Goal: Find specific page/section: Find specific page/section

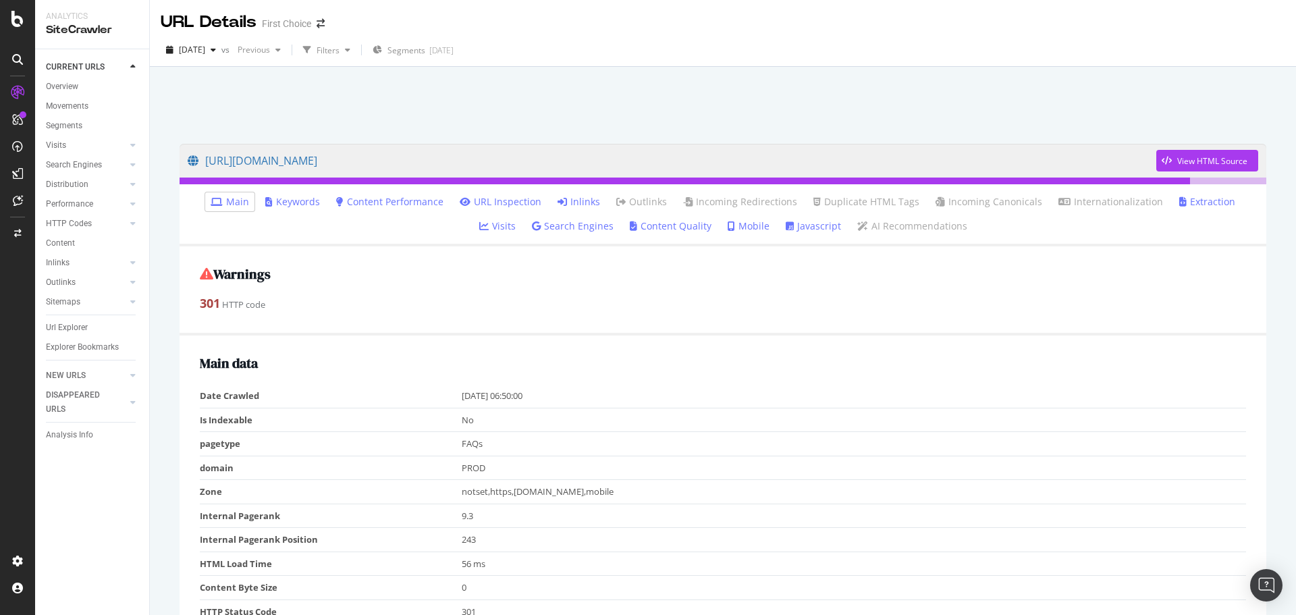
scroll to position [348, 0]
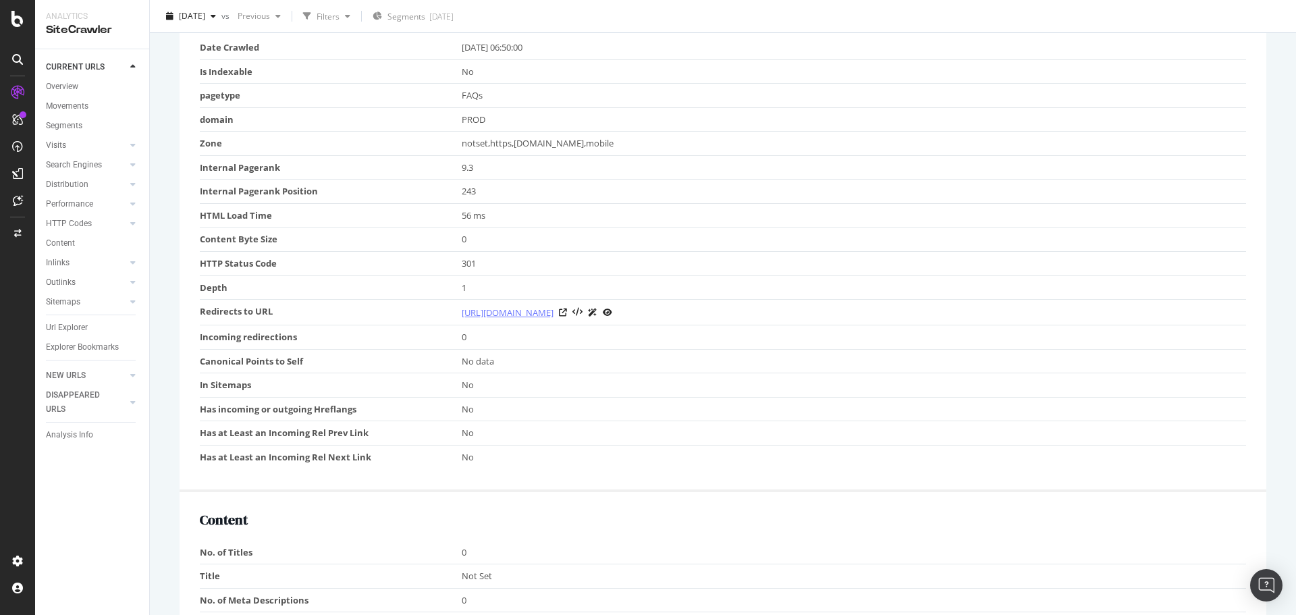
click at [553, 308] on link "[URL][DOMAIN_NAME]" at bounding box center [508, 312] width 92 height 13
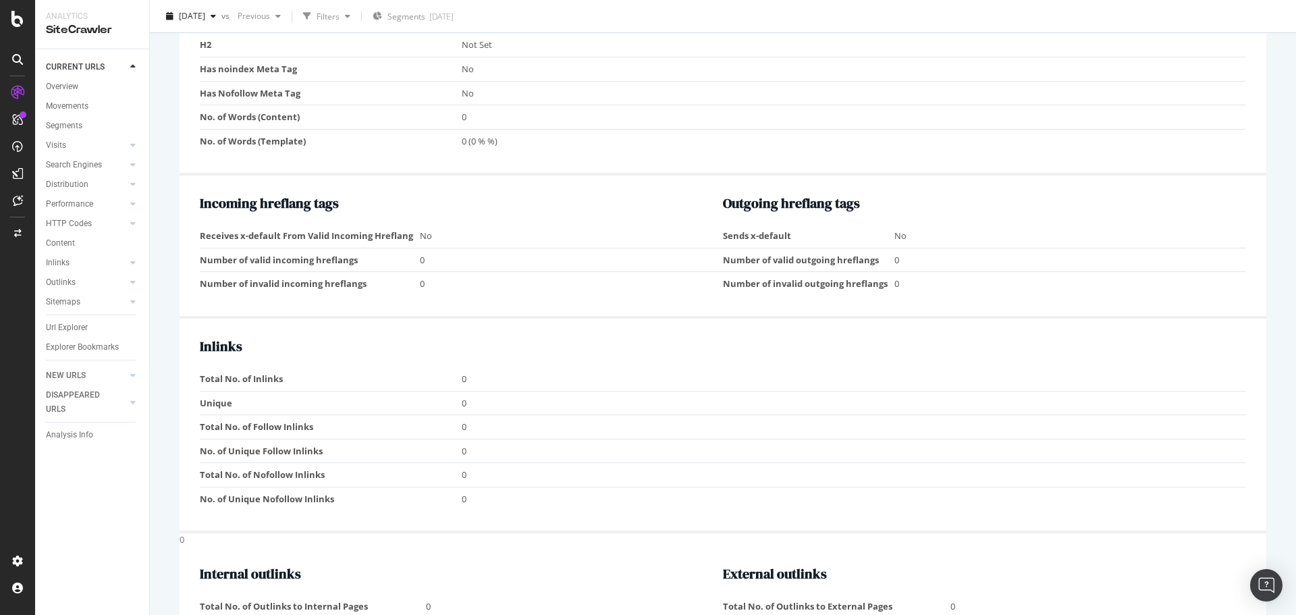
scroll to position [1215, 0]
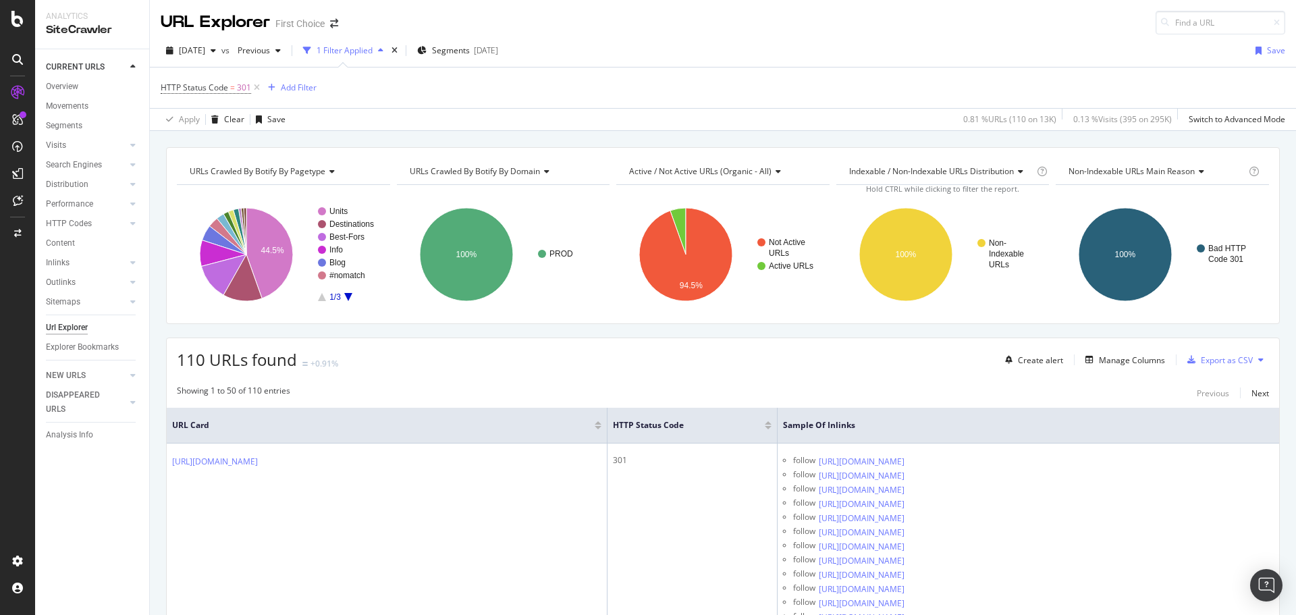
scroll to position [4521, 0]
